Goal: Learn about a topic

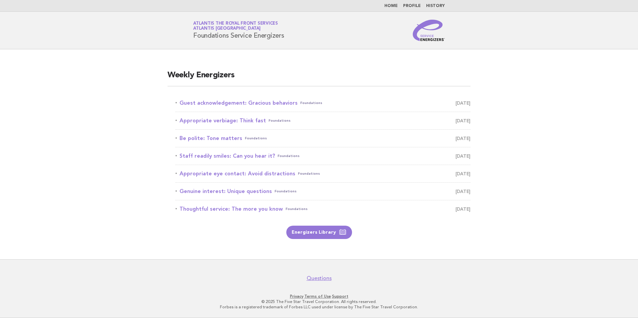
click at [392, 6] on link "Home" at bounding box center [391, 6] width 13 height 4
click at [396, 7] on link "Home" at bounding box center [391, 6] width 13 height 4
click at [234, 101] on link "Guest acknowledgement: Gracious behaviors Foundations September 18" at bounding box center [323, 102] width 295 height 9
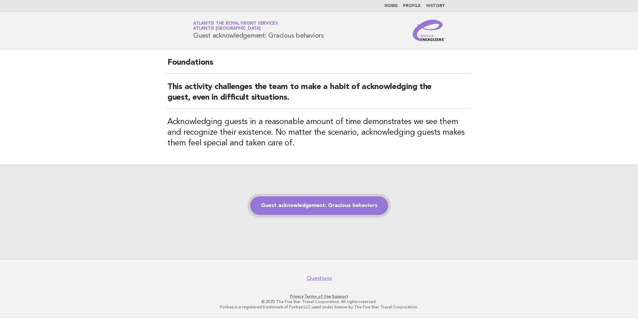
click at [312, 209] on link "Guest acknowledgement: Gracious behaviors" at bounding box center [319, 206] width 138 height 19
